Goal: Transaction & Acquisition: Purchase product/service

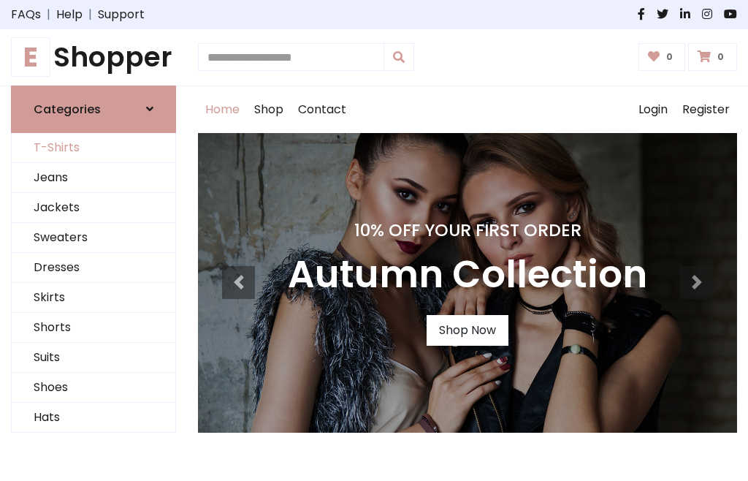
click at [94, 148] on link "T-Shirts" at bounding box center [94, 148] width 164 height 30
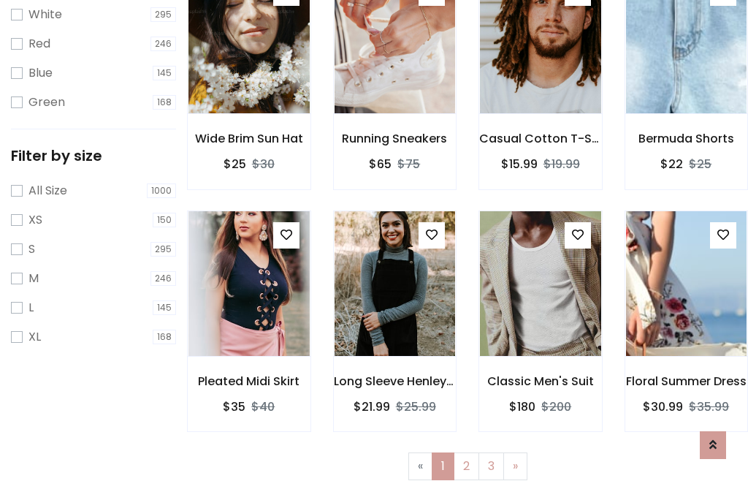
scroll to position [26, 0]
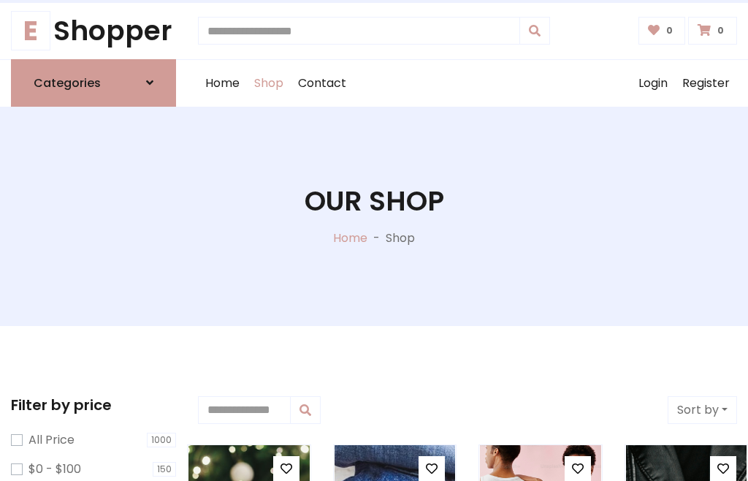
click at [374, 216] on h1 "Our Shop" at bounding box center [375, 201] width 140 height 33
click at [468, 83] on div "Home Shop Contact Log out Login Register" at bounding box center [467, 83] width 539 height 47
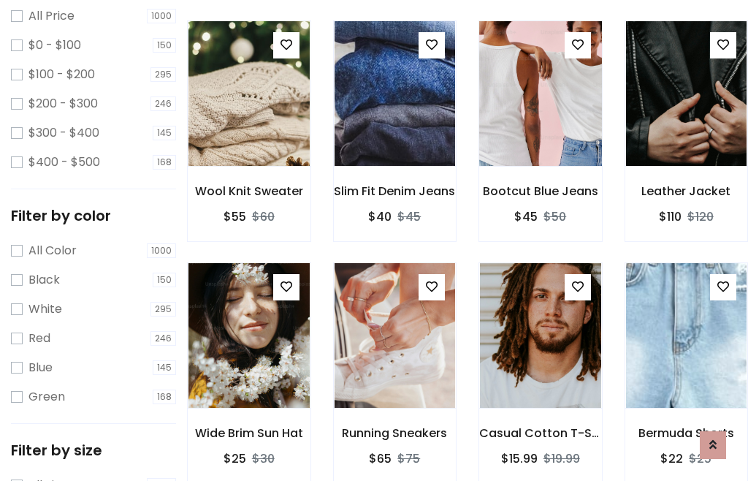
click at [540, 120] on img at bounding box center [540, 93] width 145 height 351
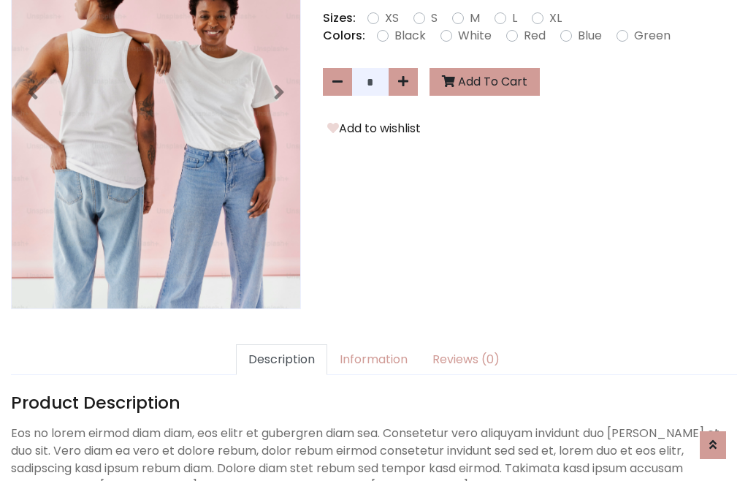
scroll to position [357, 0]
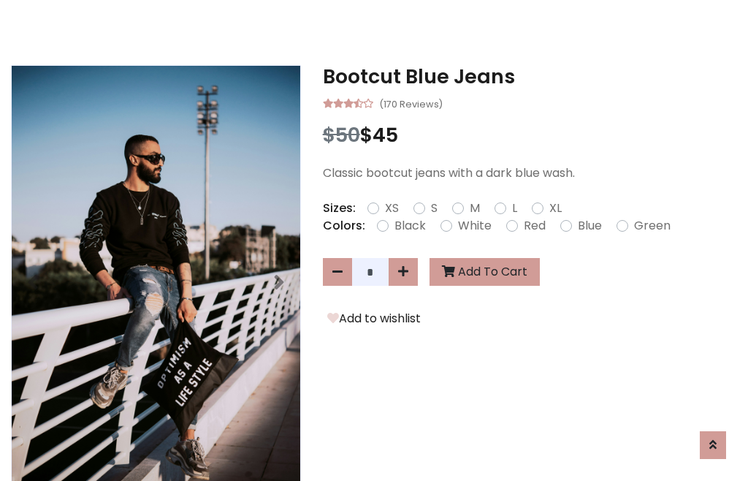
click at [530, 76] on h3 "Bootcut Blue Jeans" at bounding box center [530, 76] width 414 height 23
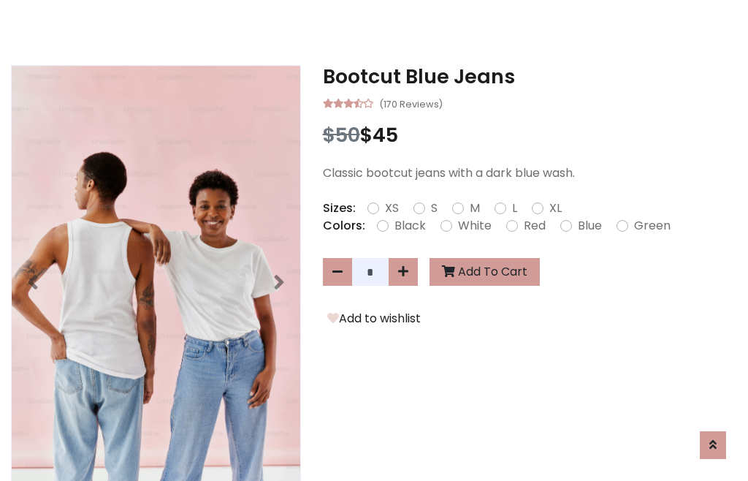
click at [530, 76] on h3 "Bootcut Blue Jeans" at bounding box center [530, 76] width 414 height 23
